Goal: Check status: Check status

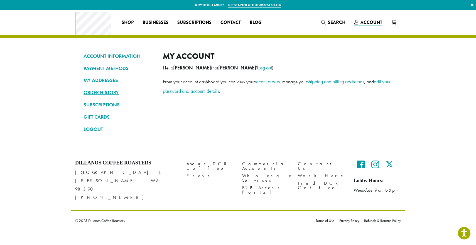
click at [101, 92] on link "ORDER HISTORY" at bounding box center [118, 92] width 71 height 9
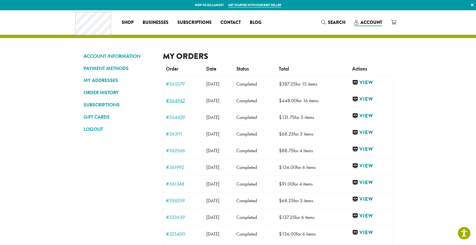
click at [177, 102] on link "#364942" at bounding box center [183, 100] width 35 height 5
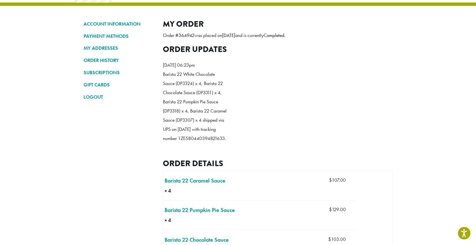
scroll to position [40, 0]
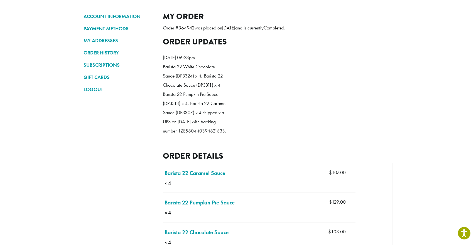
click at [187, 136] on p "Barista 22 White Chocolate Sauce (DP3324) x 4, Barista 22 Chocolate Sauce (DP33…" at bounding box center [195, 99] width 64 height 74
copy p "1ZE580440394821633"
